Goal: Task Accomplishment & Management: Manage account settings

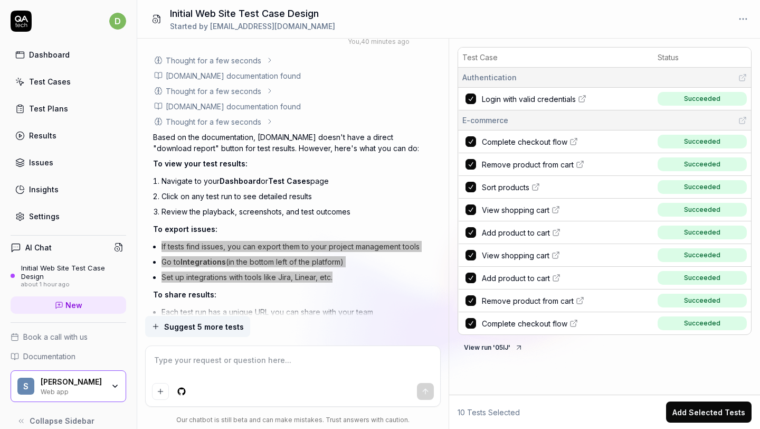
scroll to position [14, 0]
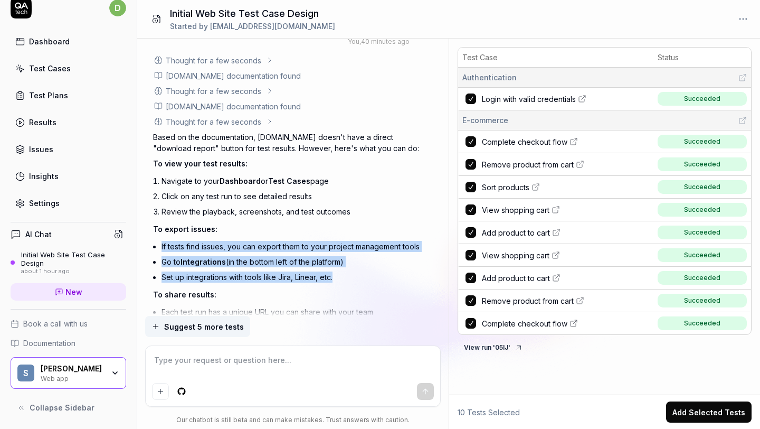
click at [44, 206] on div "Settings" at bounding box center [44, 202] width 31 height 11
type textarea "*"
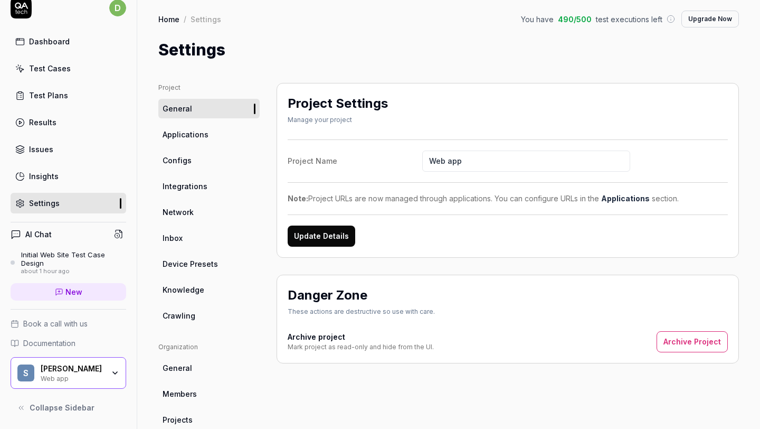
click at [183, 184] on span "Integrations" at bounding box center [185, 186] width 45 height 11
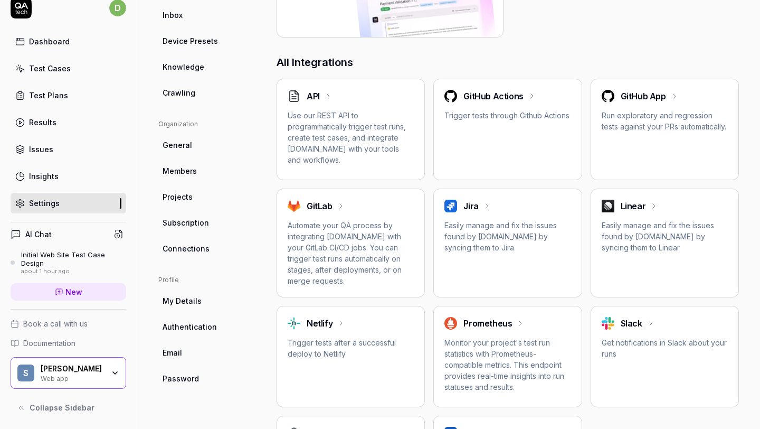
scroll to position [222, 0]
click at [185, 224] on span "Subscription" at bounding box center [186, 223] width 46 height 11
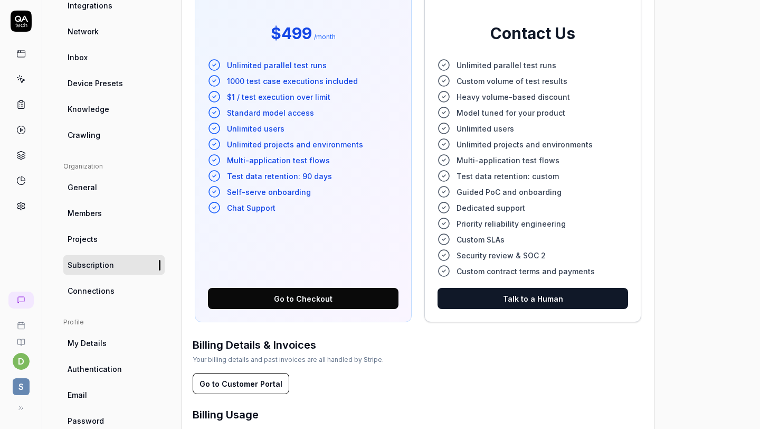
scroll to position [180, 0]
